Goal: Task Accomplishment & Management: Manage account settings

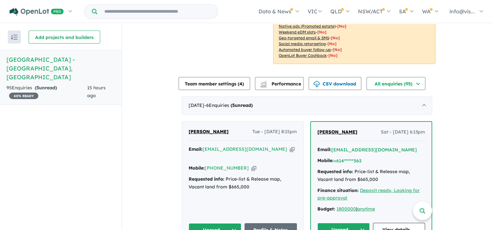
scroll to position [245, 0]
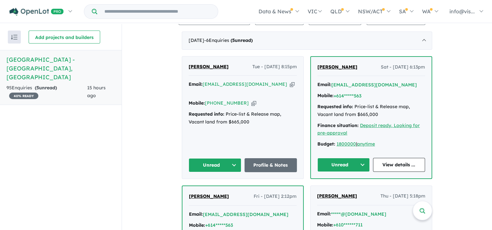
click at [233, 158] on button "Unread" at bounding box center [215, 165] width 53 height 14
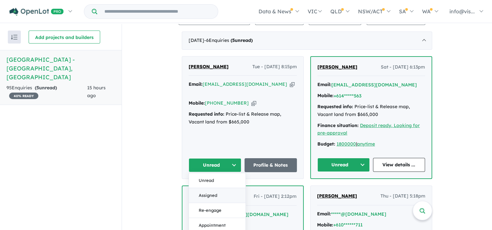
click at [215, 188] on button "Assigned" at bounding box center [217, 195] width 57 height 15
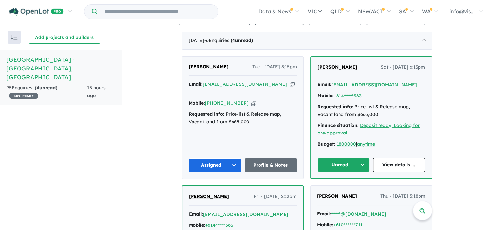
click at [359, 158] on button "Unread" at bounding box center [343, 165] width 52 height 14
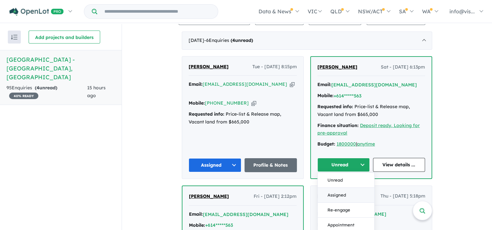
click at [351, 188] on button "Assigned" at bounding box center [346, 195] width 57 height 15
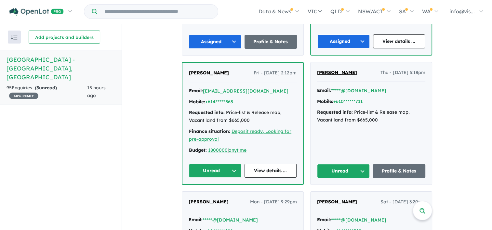
scroll to position [375, 0]
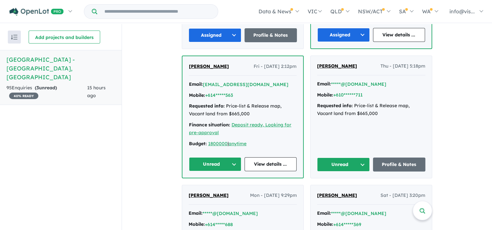
click at [223, 157] on button "Unread" at bounding box center [215, 164] width 52 height 14
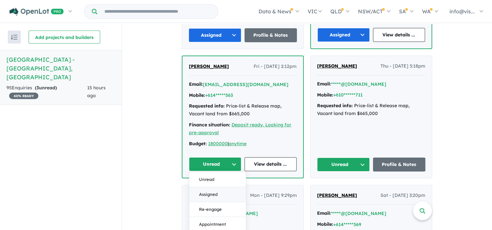
click at [215, 187] on button "Assigned" at bounding box center [217, 194] width 57 height 15
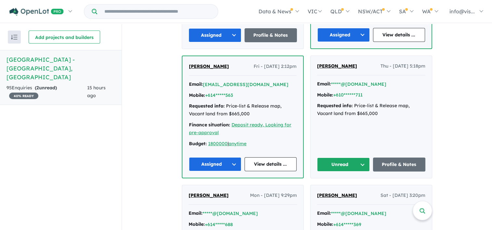
click at [361, 158] on button "Unread" at bounding box center [343, 165] width 53 height 14
click at [345, 188] on button "Assigned" at bounding box center [345, 195] width 57 height 15
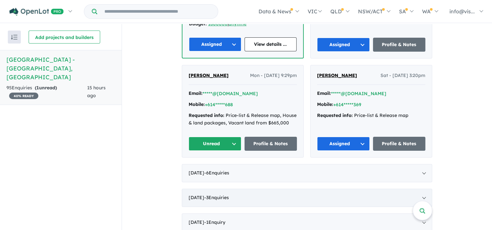
scroll to position [505, 0]
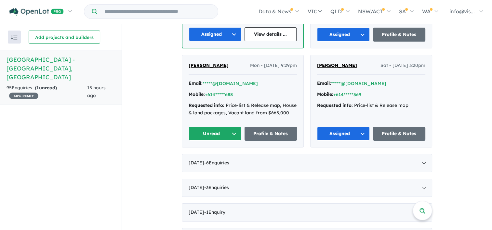
click at [231, 127] on button "Unread" at bounding box center [215, 134] width 53 height 14
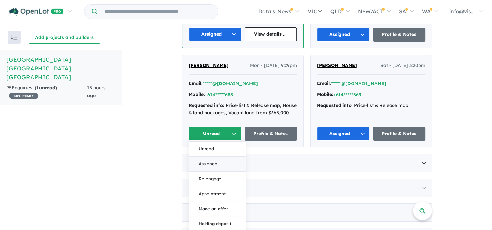
click at [222, 157] on button "Assigned" at bounding box center [217, 164] width 57 height 15
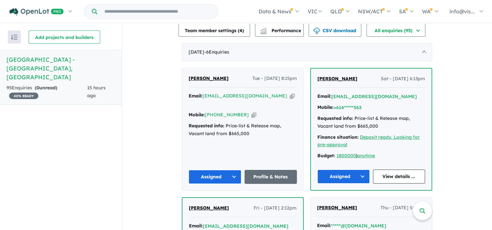
scroll to position [180, 0]
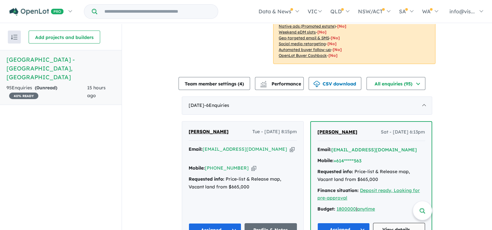
click at [390, 223] on link "View details ..." at bounding box center [399, 230] width 52 height 14
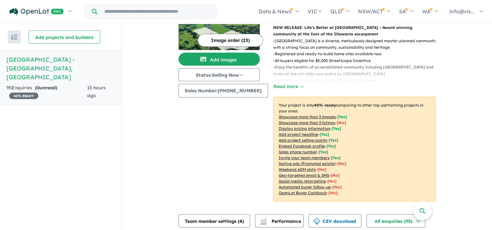
scroll to position [0, 0]
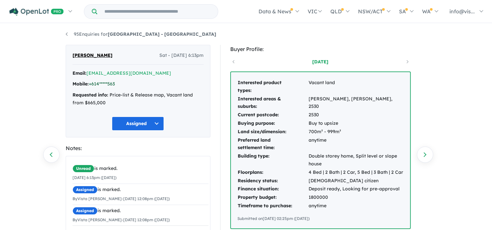
click at [100, 85] on link "+614*****563" at bounding box center [102, 84] width 26 height 6
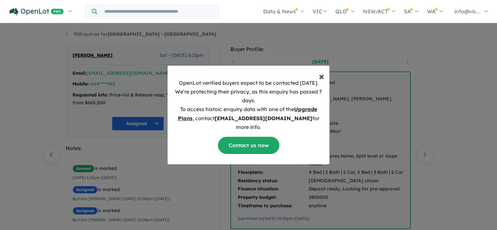
click at [322, 80] on span "×" at bounding box center [322, 76] width 6 height 13
